Goal: Contribute content: Add original content to the website for others to see

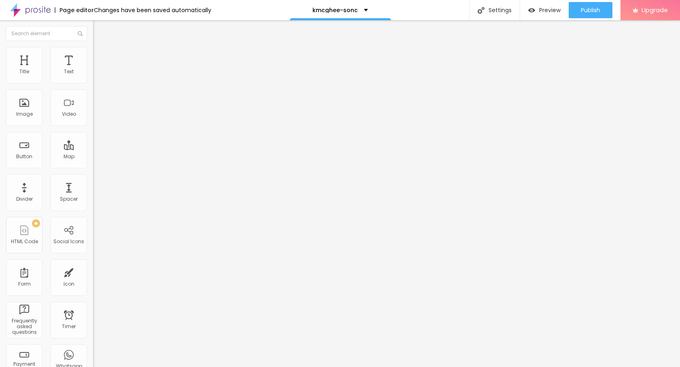
click at [99, 29] on img "button" at bounding box center [102, 29] width 6 height 6
click at [93, 53] on li "Style" at bounding box center [139, 51] width 93 height 8
type input "95"
type input "65"
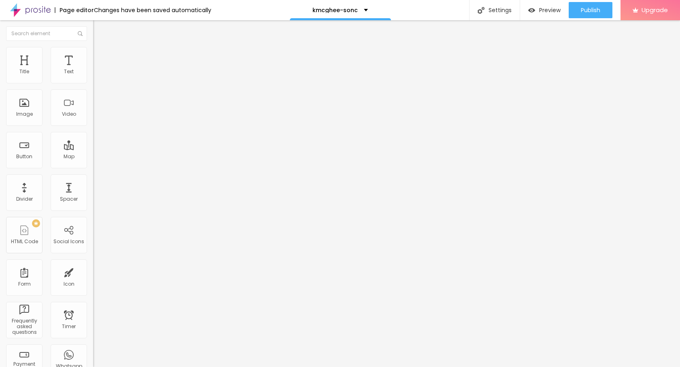
type input "65"
type input "45"
type input "40"
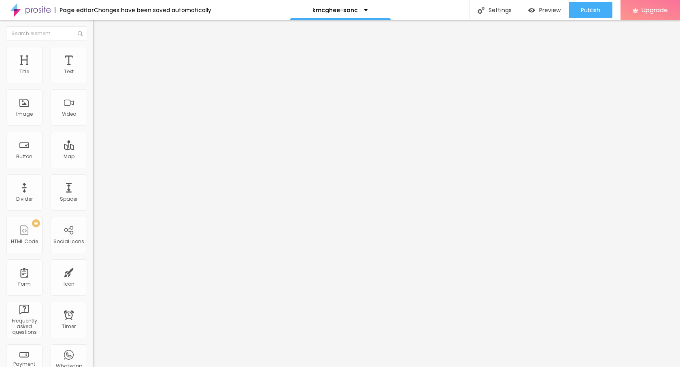
type input "35"
type input "30"
drag, startPoint x: 85, startPoint y: 87, endPoint x: 25, endPoint y: 87, distance: 59.9
type input "30"
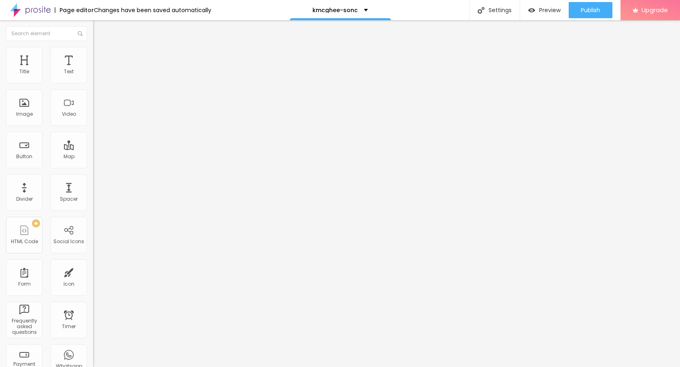
click at [93, 83] on input "range" at bounding box center [119, 79] width 52 height 6
click at [99, 27] on img "button" at bounding box center [102, 29] width 6 height 6
click at [93, 70] on span "Add image" at bounding box center [109, 66] width 33 height 7
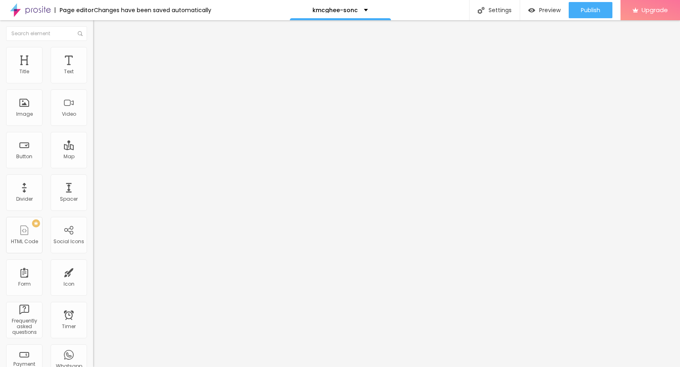
click at [93, 78] on button "button" at bounding box center [98, 73] width 11 height 8
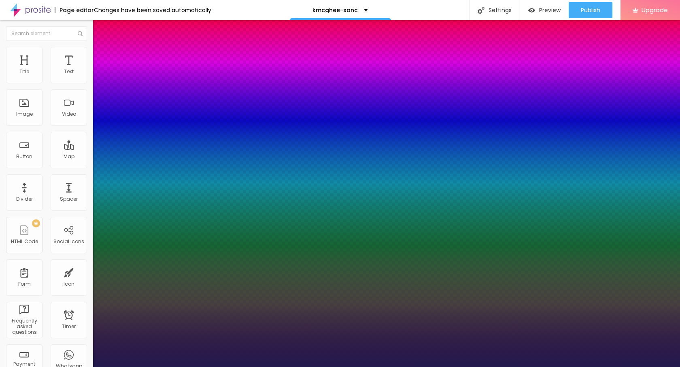
type input "1"
type input "28"
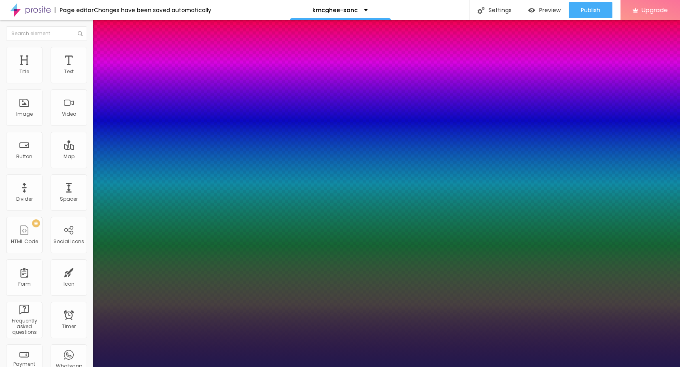
type input "28"
type input "1"
type input "28"
type input "1"
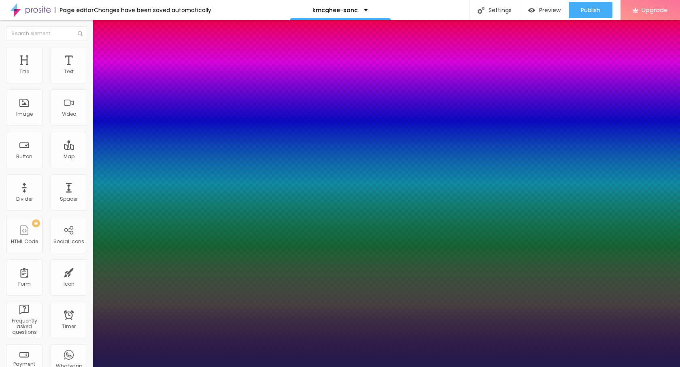
type input "23"
type input "1"
type input "23"
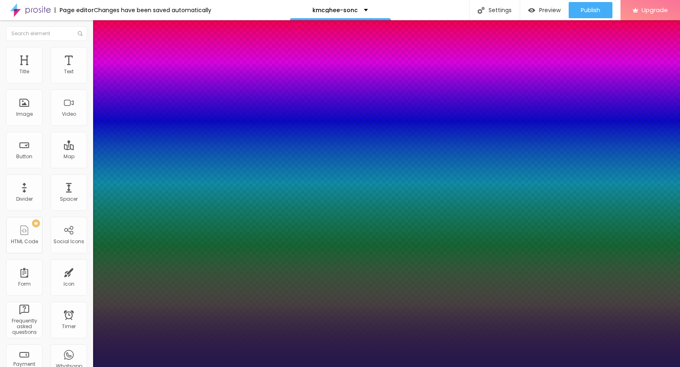
type input "1"
click at [17, 366] on div at bounding box center [340, 367] width 680 height 0
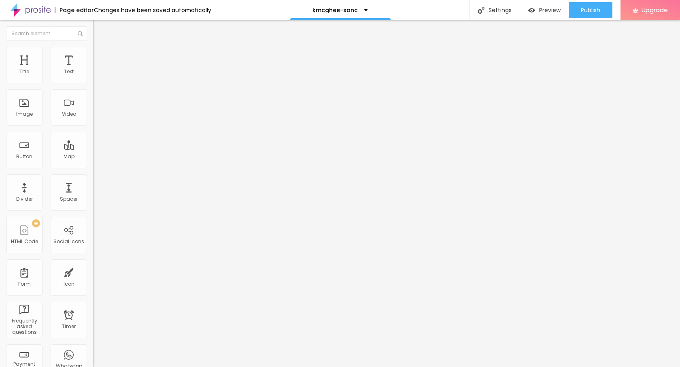
click at [99, 29] on img "button" at bounding box center [102, 29] width 6 height 6
click at [93, 76] on input "Click me" at bounding box center [141, 72] width 97 height 8
paste input "→ VIEW DOCUMENT HERE"
type input "→ VIEW DOCUMENT HERE"
click at [93, 167] on input "https://" at bounding box center [141, 163] width 97 height 8
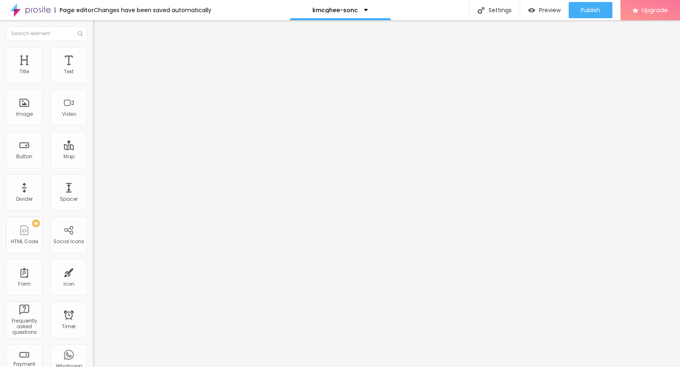
paste input "[DOMAIN_NAME][URL]"
type input "[URL][DOMAIN_NAME]"
click at [588, 17] on div "Publish" at bounding box center [589, 10] width 19 height 16
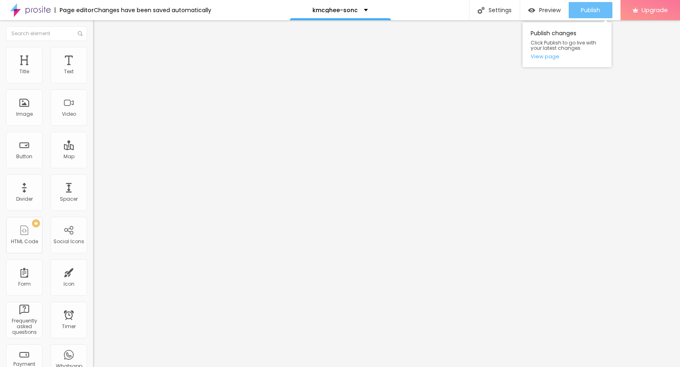
click at [589, 9] on span "Publish" at bounding box center [589, 10] width 19 height 6
